Goal: Task Accomplishment & Management: Use online tool/utility

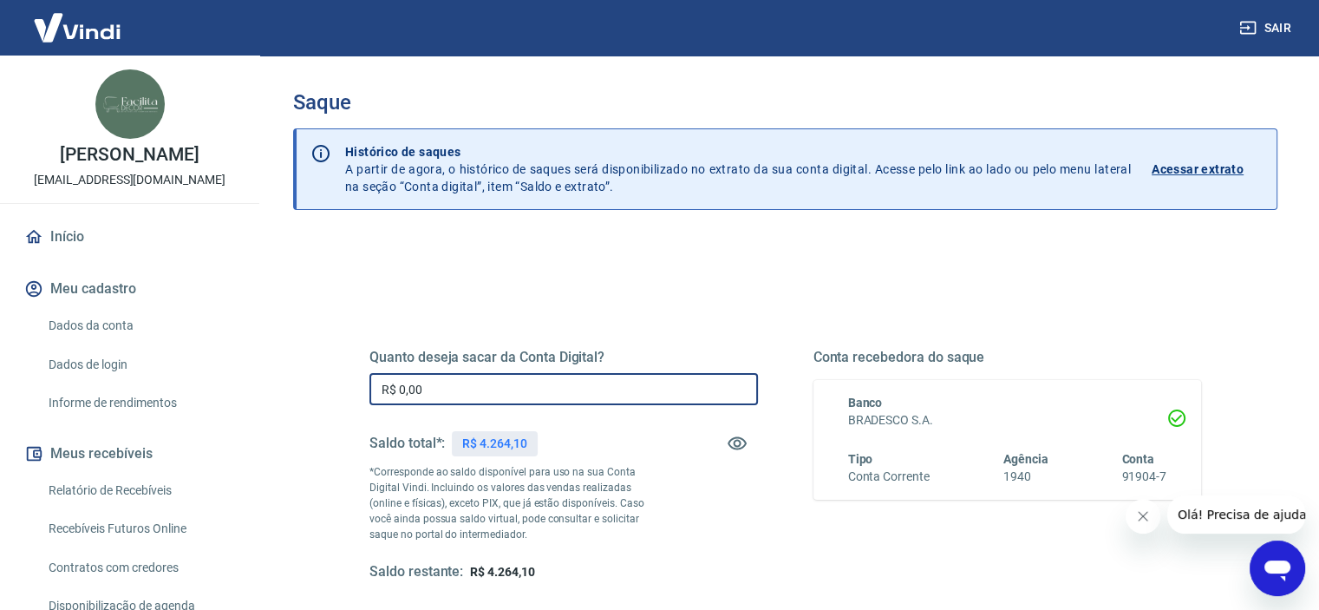
click at [613, 390] on input "R$ 0,00" at bounding box center [563, 389] width 388 height 32
click at [613, 389] on input "R$ 0,00" at bounding box center [563, 389] width 388 height 32
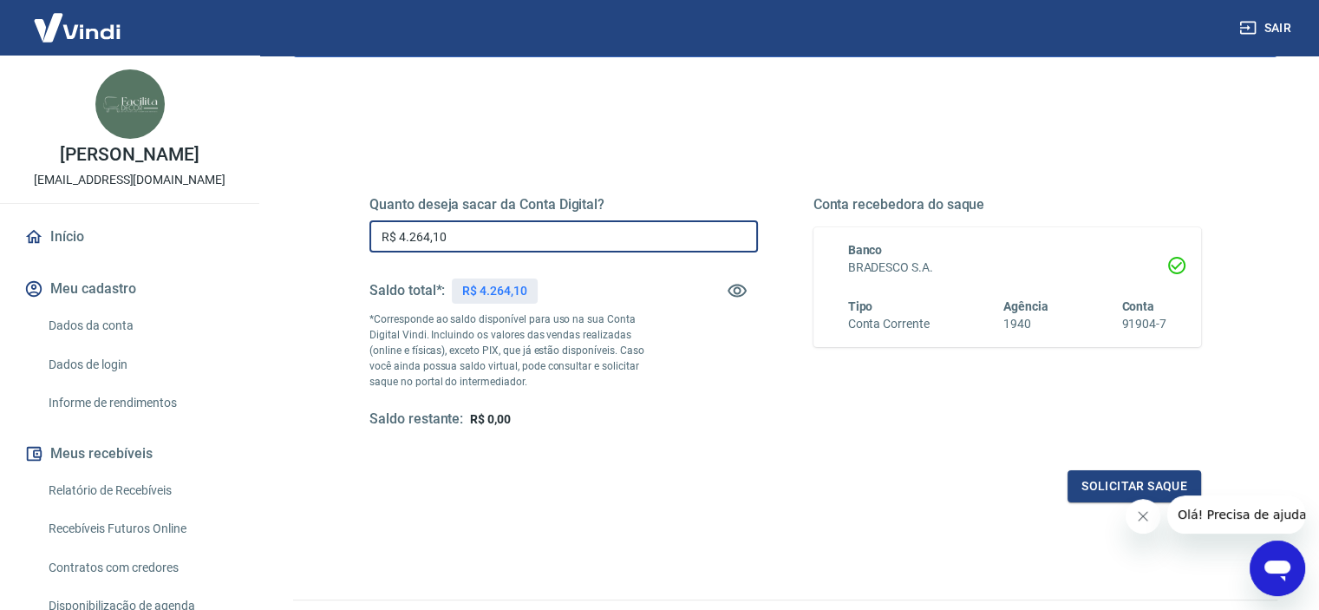
scroll to position [173, 0]
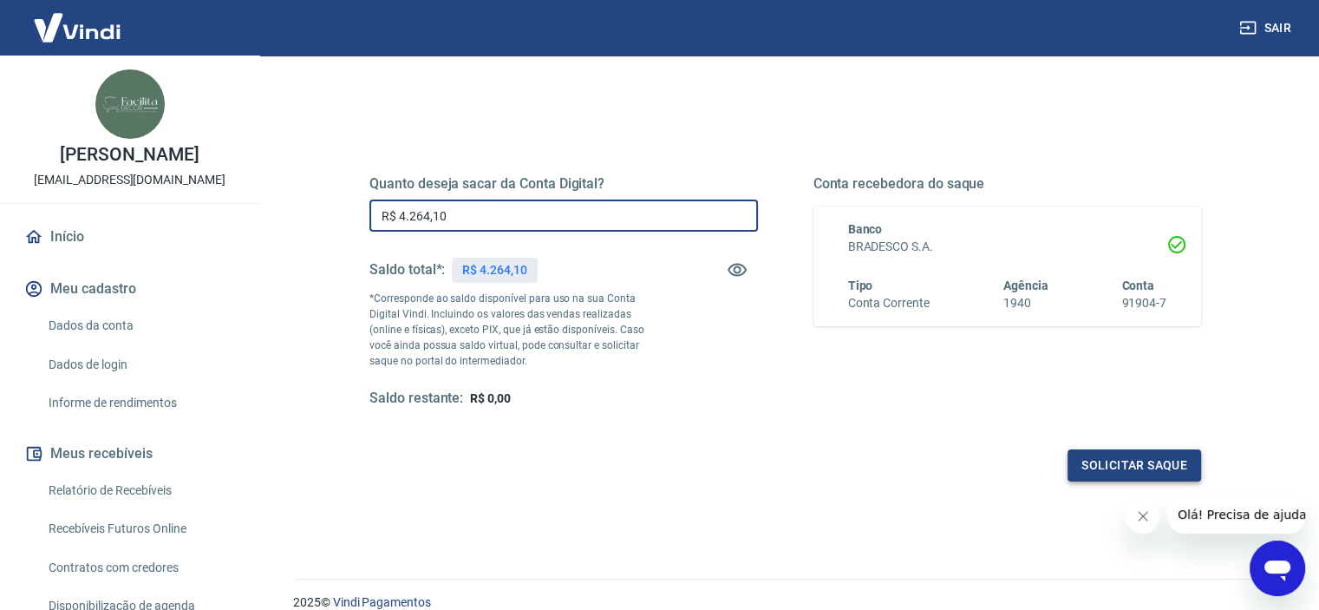
type input "R$ 4.264,10"
click at [1082, 471] on button "Solicitar saque" at bounding box center [1134, 465] width 134 height 32
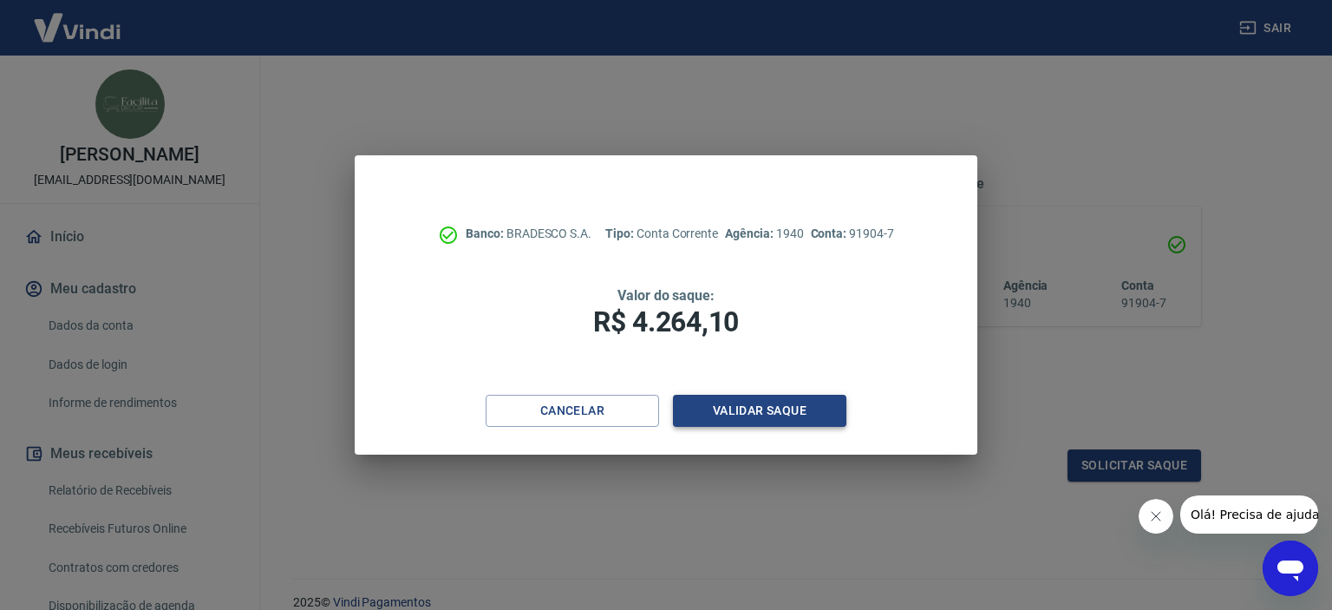
click at [767, 401] on button "Validar saque" at bounding box center [759, 411] width 173 height 32
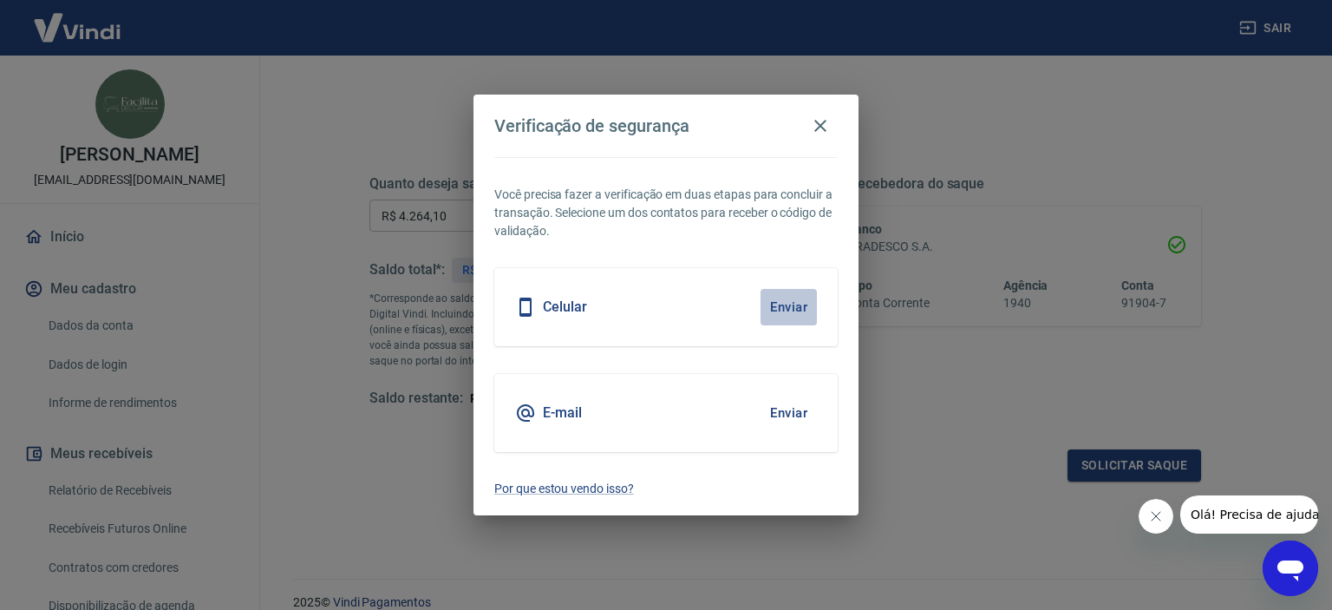
click at [794, 302] on button "Enviar" at bounding box center [788, 307] width 56 height 36
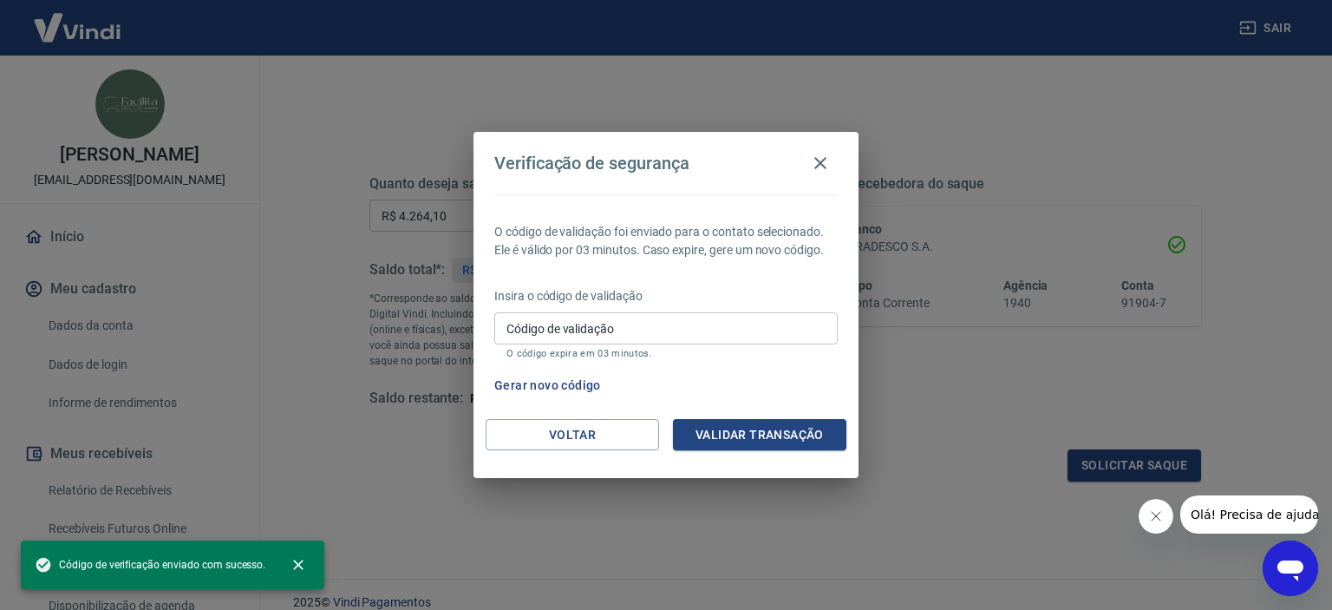
click at [647, 323] on input "Código de validação" at bounding box center [665, 328] width 343 height 32
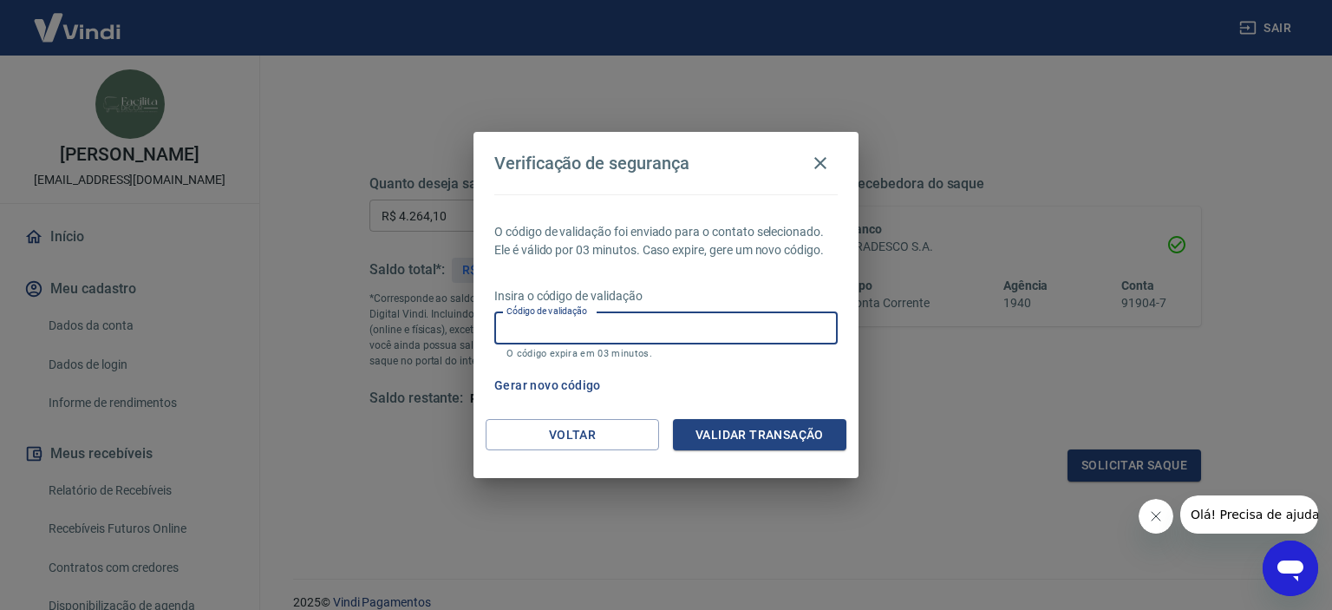
click at [647, 323] on input "Código de validação" at bounding box center [665, 328] width 343 height 32
type input "188429"
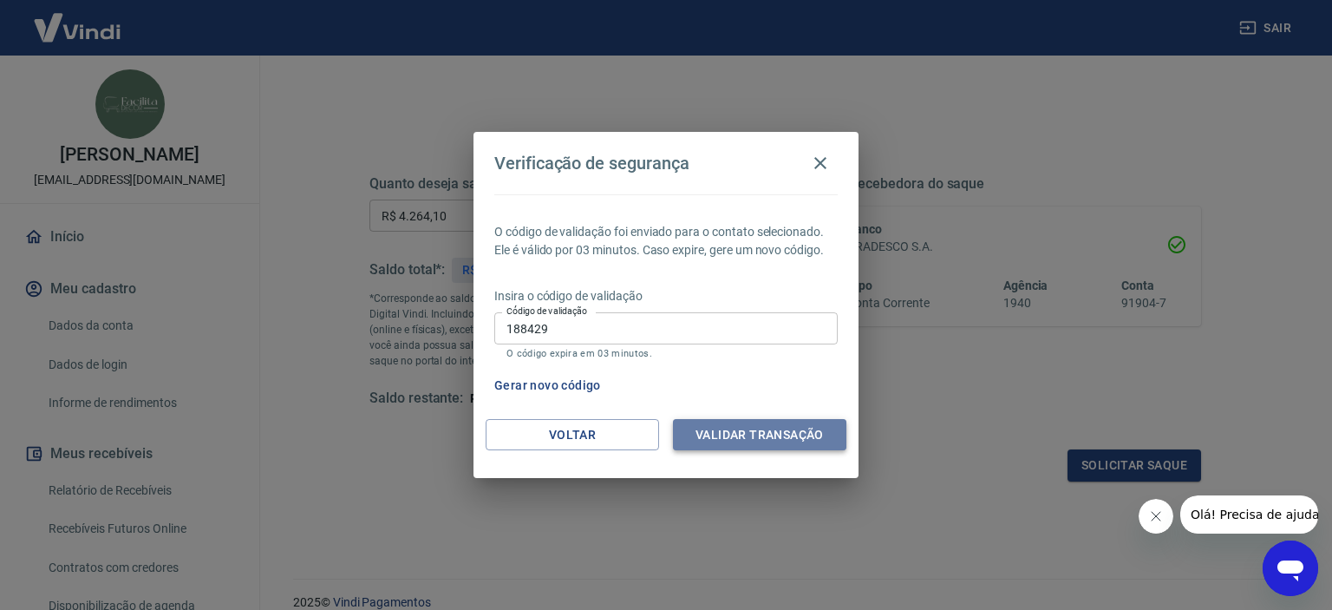
click at [717, 429] on button "Validar transação" at bounding box center [759, 435] width 173 height 32
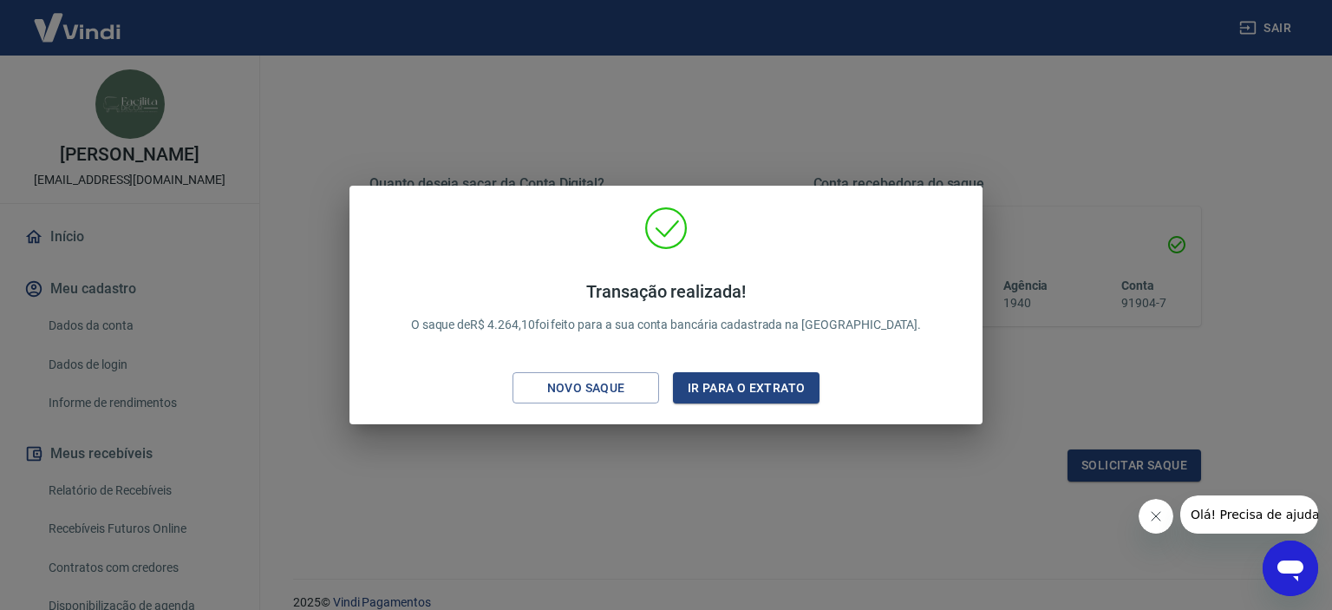
click at [623, 388] on div "Novo saque" at bounding box center [586, 388] width 120 height 22
